Goal: Find specific page/section: Find specific page/section

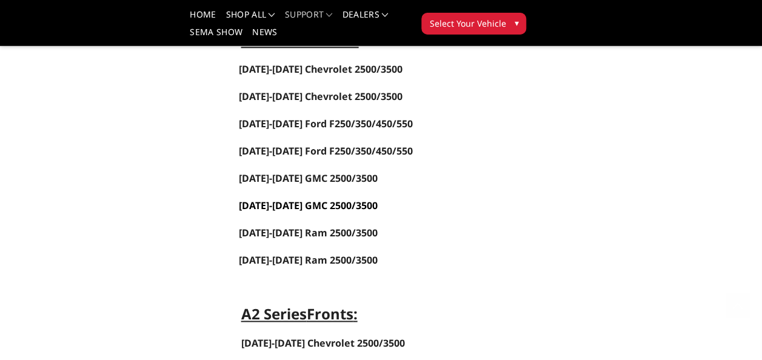
scroll to position [546, 0]
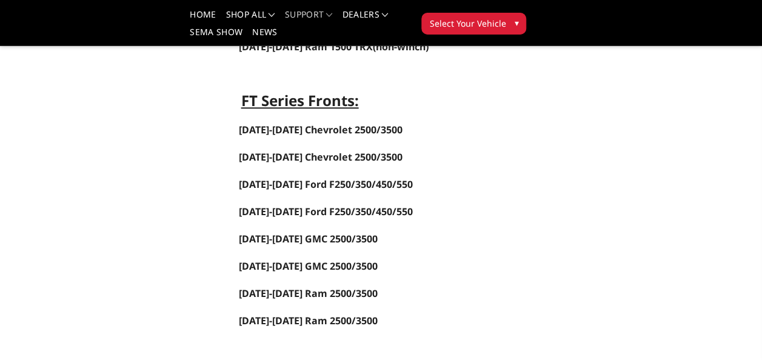
click at [461, 25] on span "Select Your Vehicle" at bounding box center [467, 23] width 76 height 13
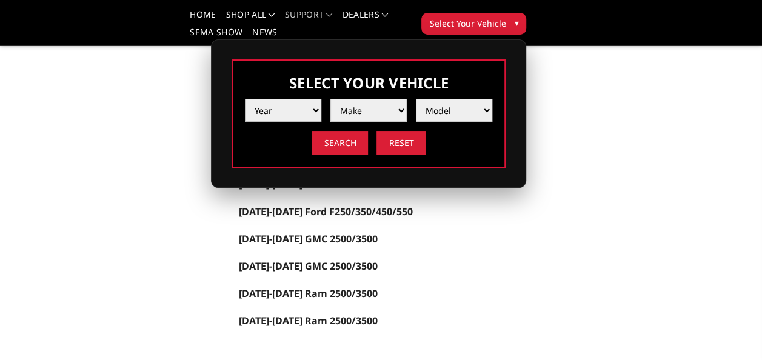
click at [295, 111] on select "Year [DATE] 2024 2023 2022 2021 2020 2019 2018 2017 2016 2015 2014 2013 2012 20…" at bounding box center [283, 110] width 76 height 23
select select "yr_2025"
click at [245, 99] on select "Year [DATE] 2024 2023 2022 2021 2020 2019 2018 2017 2016 2015 2014 2013 2012 20…" at bounding box center [283, 110] width 76 height 23
click at [351, 101] on select "Make Chevrolet Ford GMC Ram Toyota" at bounding box center [369, 110] width 76 height 23
select select "mk_ford"
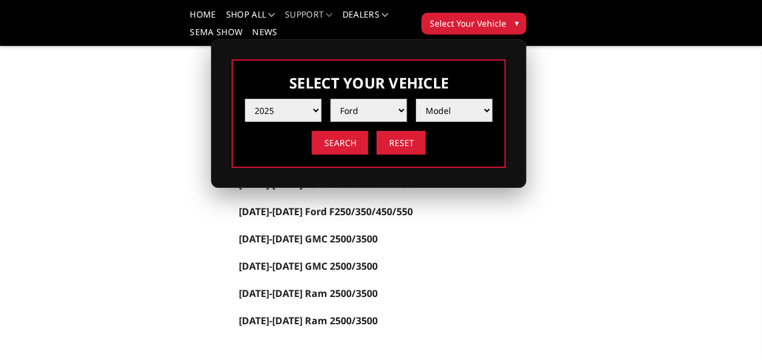
click at [331, 99] on select "Make Chevrolet Ford GMC Ram Toyota" at bounding box center [369, 110] width 76 height 23
click at [426, 103] on select "Model F150 F150 Raptor F250 / F350 F450 F550" at bounding box center [454, 110] width 76 height 23
select select "md_f450"
click at [416, 99] on select "Model F150 F150 Raptor F250 / F350 F450 F550" at bounding box center [454, 110] width 76 height 23
click at [355, 141] on input "Search" at bounding box center [340, 143] width 56 height 24
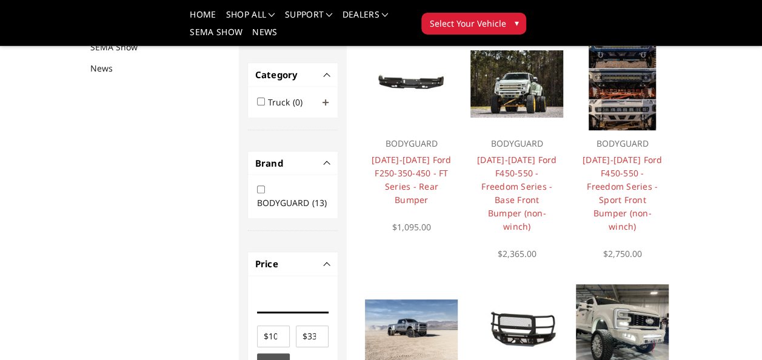
scroll to position [177, 0]
